Goal: Information Seeking & Learning: Find specific fact

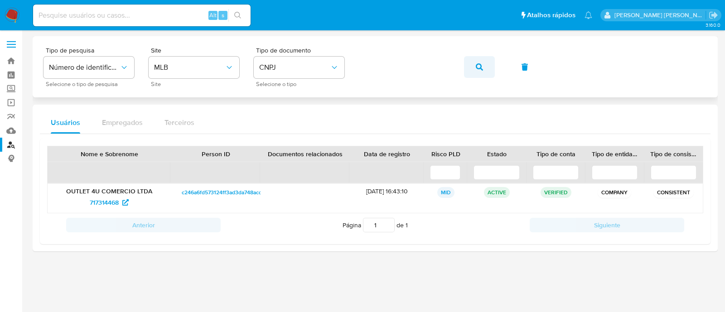
click at [474, 64] on button "button" at bounding box center [479, 67] width 31 height 22
click at [114, 198] on span "2696124988" at bounding box center [104, 202] width 35 height 15
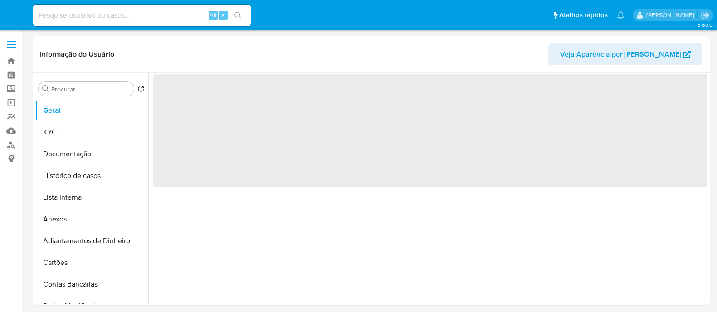
select select "10"
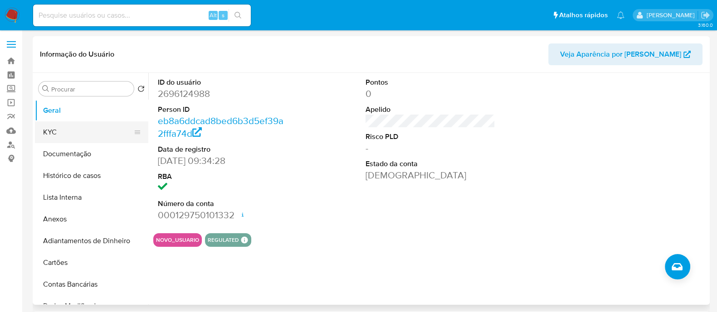
click at [77, 135] on button "KYC" at bounding box center [88, 132] width 106 height 22
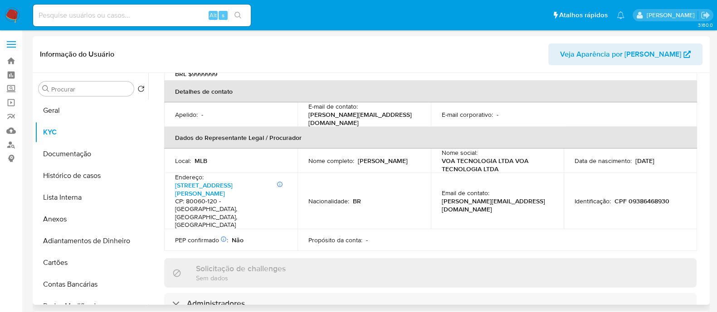
scroll to position [340, 0]
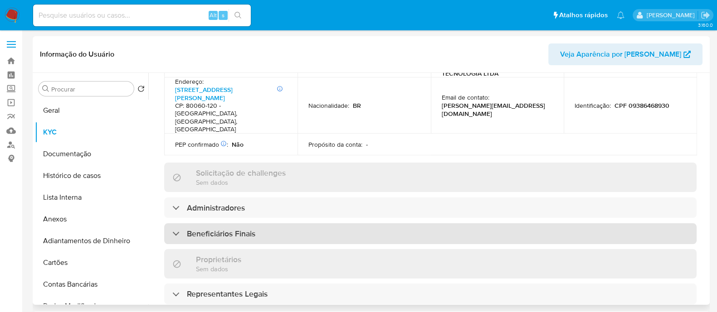
click at [224, 229] on h3 "Beneficiários Finais" at bounding box center [221, 234] width 68 height 10
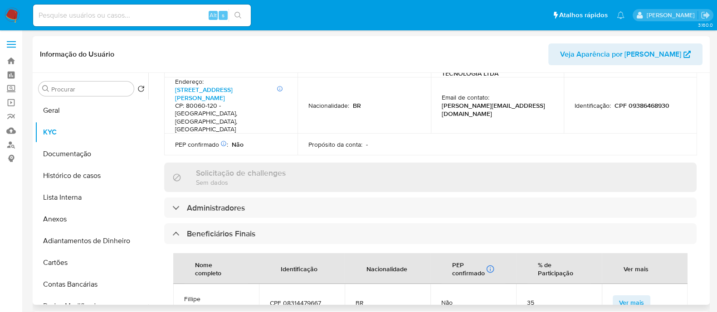
scroll to position [453, 0]
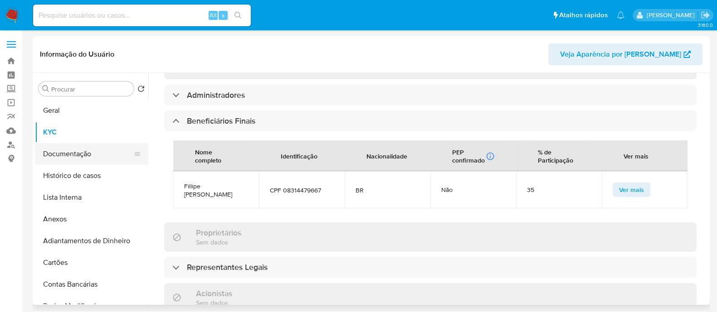
click at [69, 155] on button "Documentação" at bounding box center [88, 154] width 106 height 22
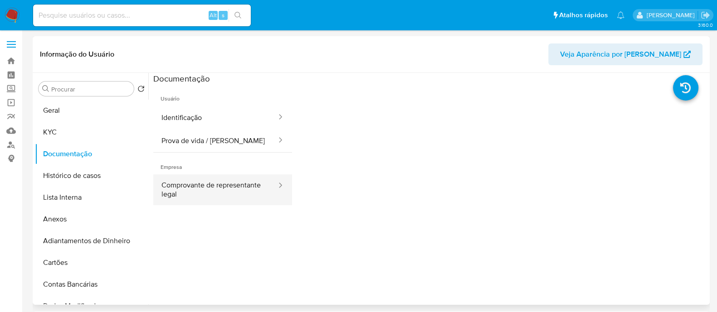
click at [169, 187] on button "Comprovante de representante legal" at bounding box center [215, 190] width 124 height 31
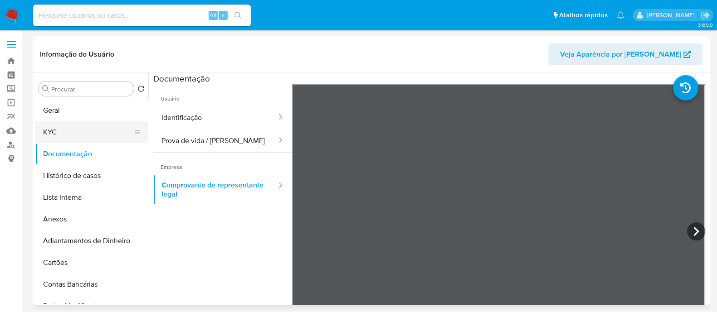
click at [54, 130] on button "KYC" at bounding box center [88, 132] width 106 height 22
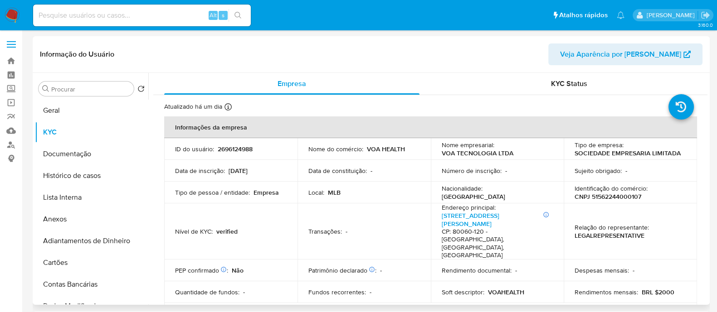
click at [591, 196] on p "CNPJ 51562244000107" at bounding box center [607, 197] width 67 height 8
copy p "51562244000107"
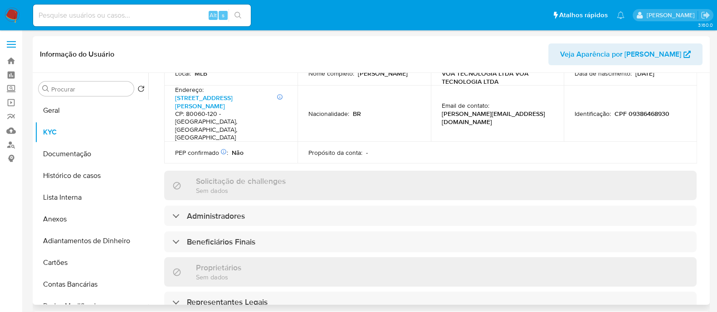
scroll to position [396, 0]
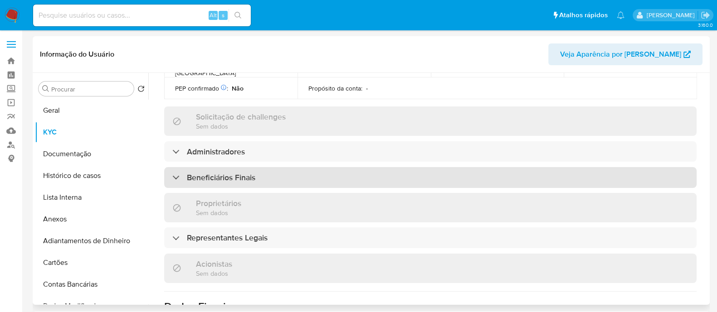
click at [260, 167] on div "Beneficiários Finais" at bounding box center [430, 177] width 532 height 21
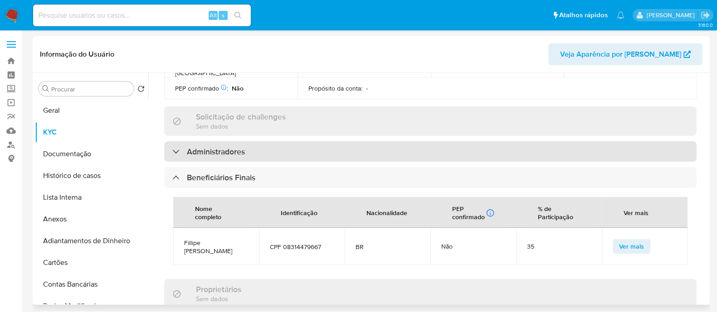
click at [320, 141] on div "Administradores" at bounding box center [430, 151] width 532 height 21
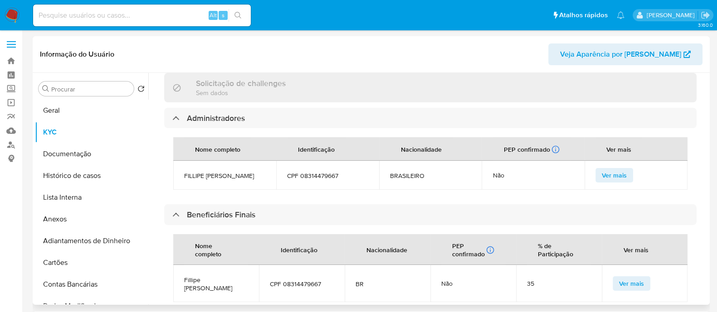
scroll to position [453, 0]
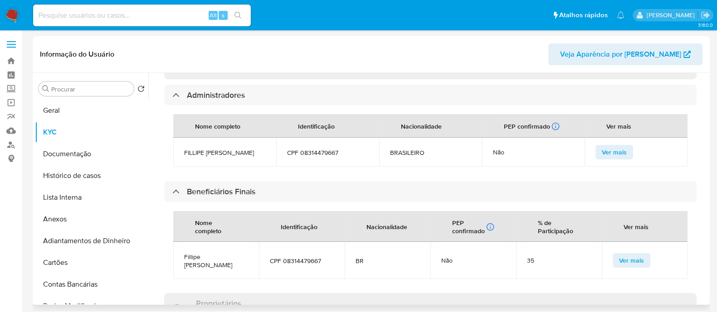
drag, startPoint x: 276, startPoint y: 272, endPoint x: 297, endPoint y: 204, distance: 71.1
click at [280, 265] on div "Informações da empresa ID do usuário : 2696124988 Nome do comércio : VOA HEALTH…" at bounding box center [430, 135] width 532 height 943
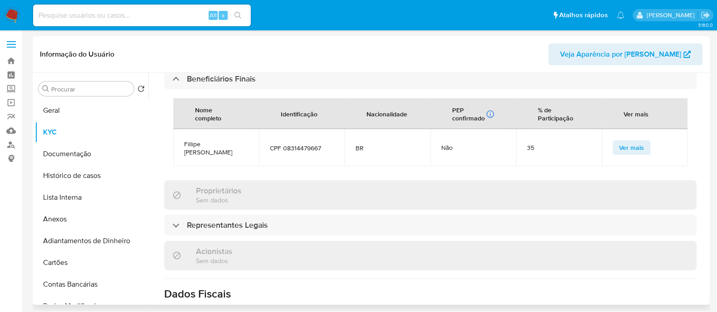
scroll to position [567, 0]
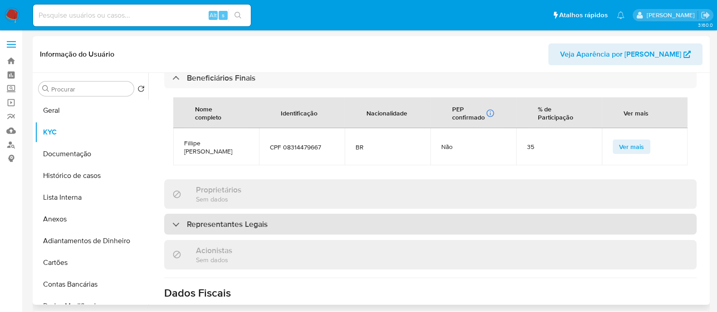
click at [306, 214] on div "Representantes Legais" at bounding box center [430, 224] width 532 height 21
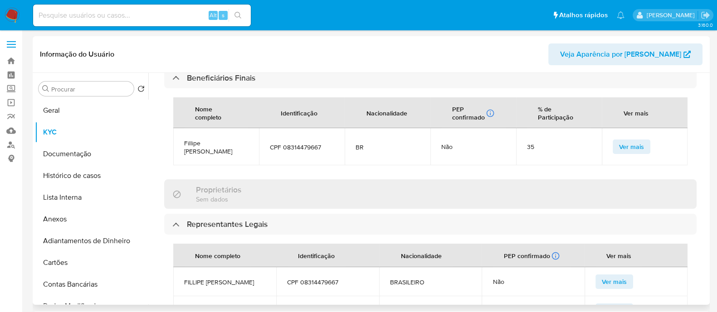
scroll to position [366, 0]
